Goal: Information Seeking & Learning: Learn about a topic

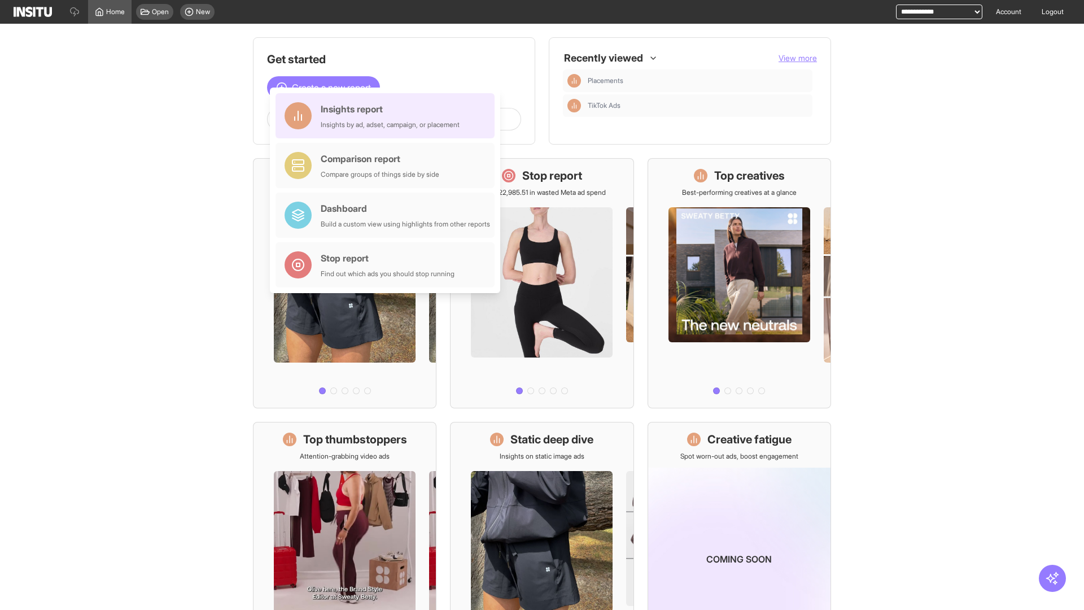
click at [388, 116] on div "Insights report Insights by ad, adset, campaign, or placement" at bounding box center [390, 115] width 139 height 27
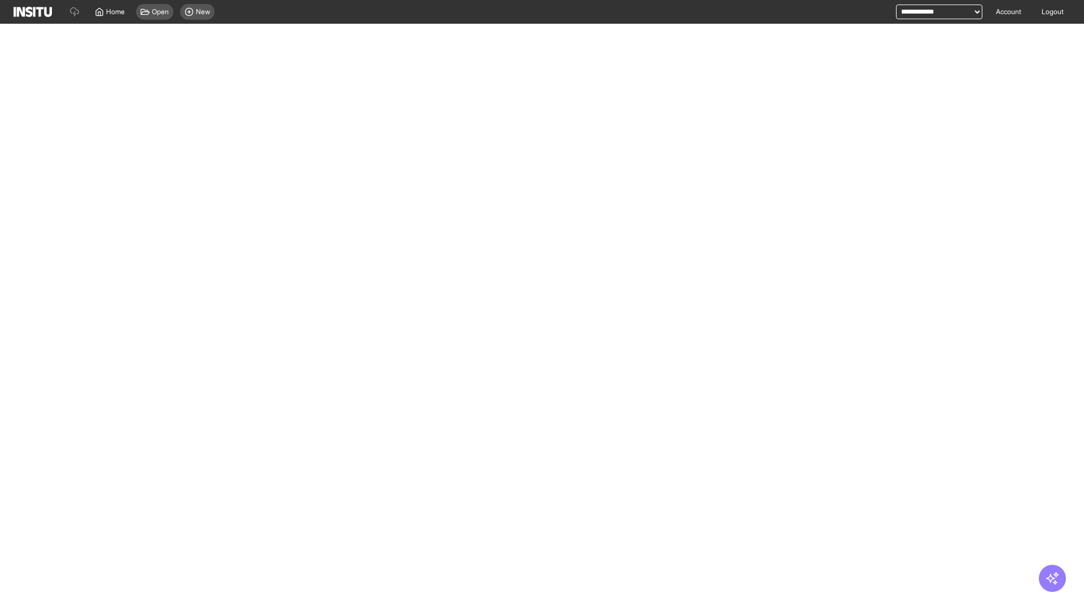
select select "**"
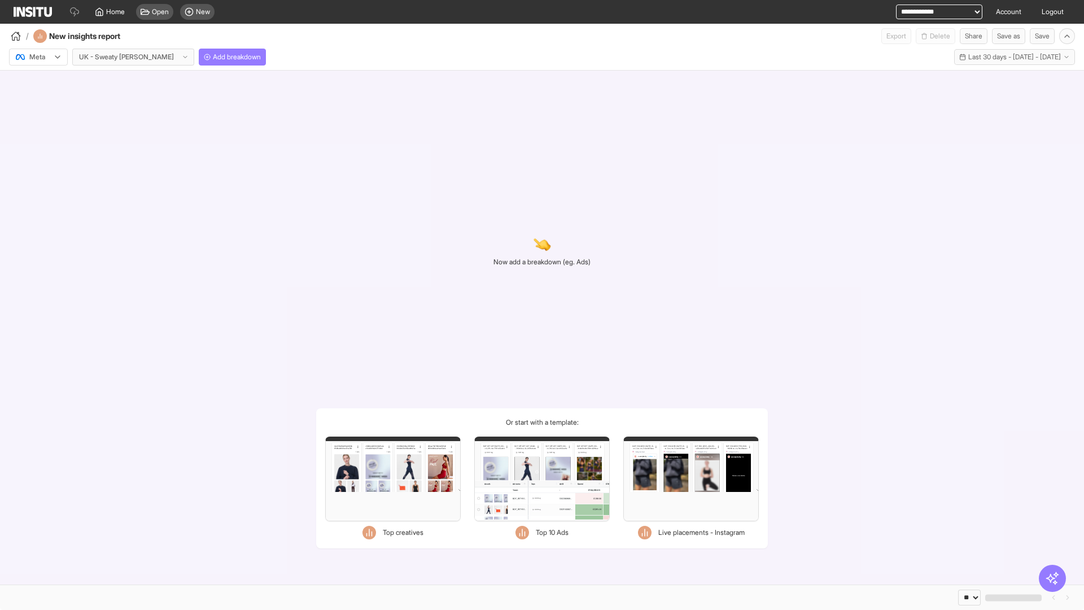
click at [38, 57] on div at bounding box center [31, 56] width 32 height 11
click at [38, 81] on span "Meta" at bounding box center [37, 81] width 15 height 10
